Goal: Find specific page/section: Find specific page/section

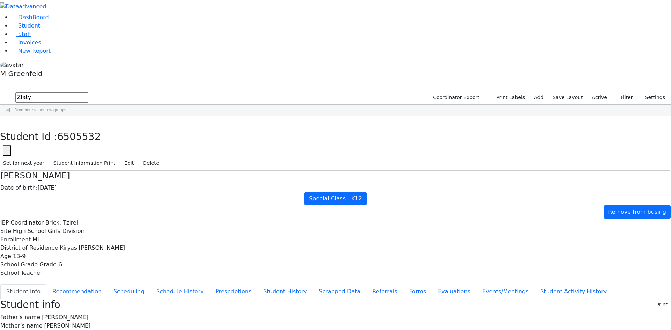
click at [137, 116] on div "Student Id : 6505532 Student Id 6505532 Cancel Save Set for next year Student I…" at bounding box center [335, 143] width 671 height 54
click at [10, 116] on button "button" at bounding box center [5, 123] width 10 height 15
click at [40, 29] on link "Student" at bounding box center [25, 25] width 29 height 7
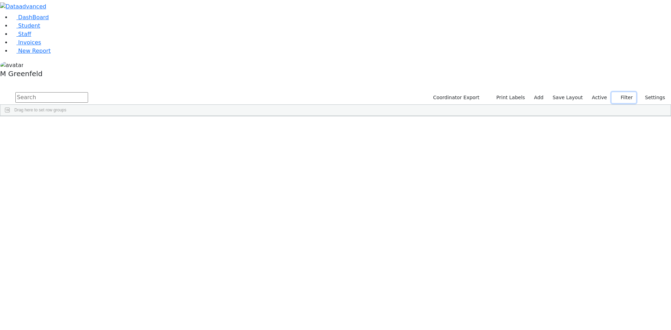
click at [623, 92] on button "Filter" at bounding box center [623, 97] width 24 height 11
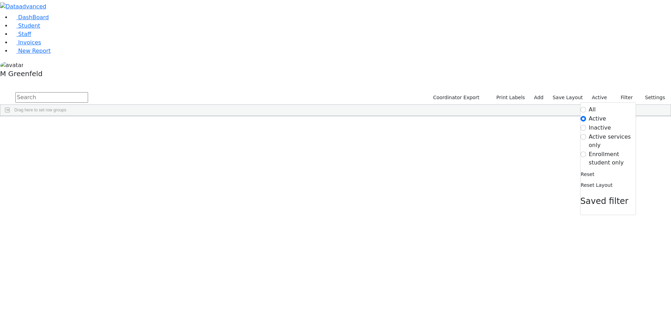
click at [589, 124] on label "Inactive" at bounding box center [600, 128] width 22 height 8
click at [586, 125] on input "Inactive" at bounding box center [583, 128] width 6 height 6
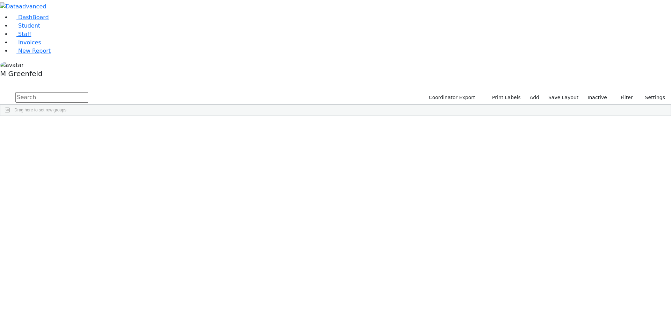
click at [404, 105] on div "Drag here to set row groups" at bounding box center [335, 110] width 670 height 11
click at [88, 92] on input "text" at bounding box center [51, 97] width 73 height 10
type input "yechie"
